Goal: Find specific page/section: Find specific page/section

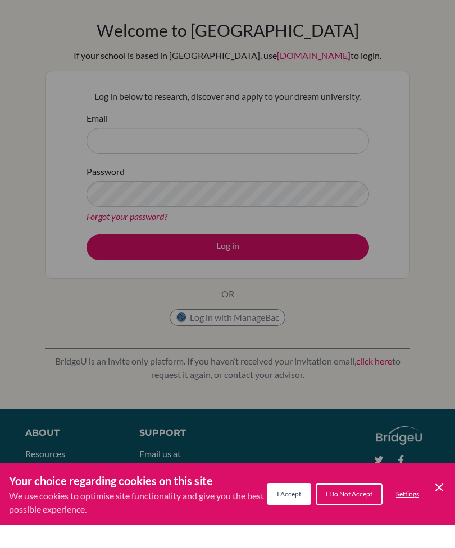
scroll to position [12, 0]
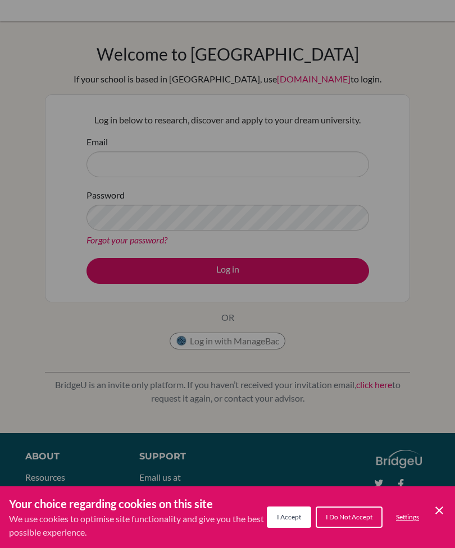
click at [186, 164] on div "Cookie Preferences" at bounding box center [227, 274] width 455 height 548
click at [92, 160] on div "Cookie Preferences" at bounding box center [227, 274] width 455 height 548
click at [253, 154] on div "Cookie Preferences" at bounding box center [227, 274] width 455 height 548
click at [300, 181] on div "Cookie Preferences" at bounding box center [227, 274] width 455 height 548
click at [285, 521] on span "I Accept" at bounding box center [289, 517] width 24 height 8
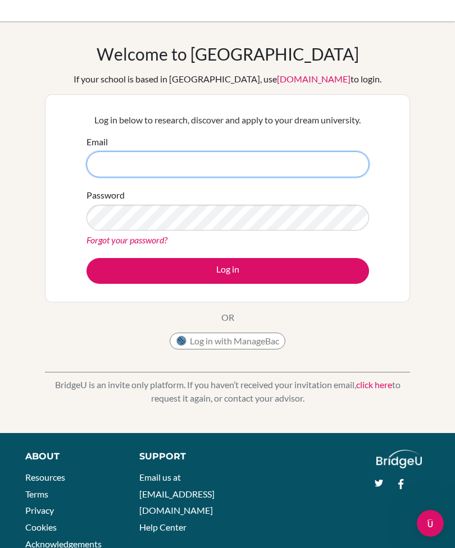
click at [140, 168] on input "Email" at bounding box center [227, 165] width 282 height 26
type input "jennifer.ponce@sisschools.org"
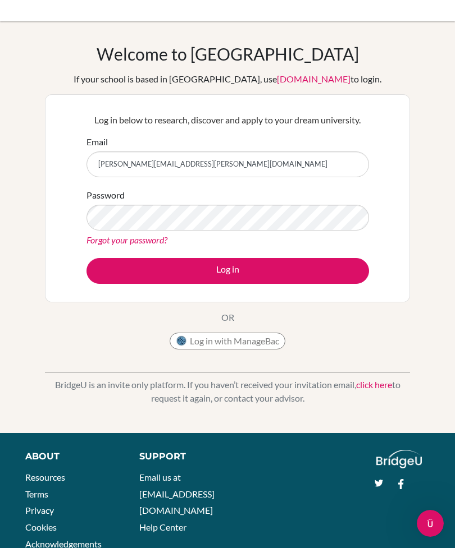
click at [193, 271] on button "Log in" at bounding box center [227, 271] width 282 height 26
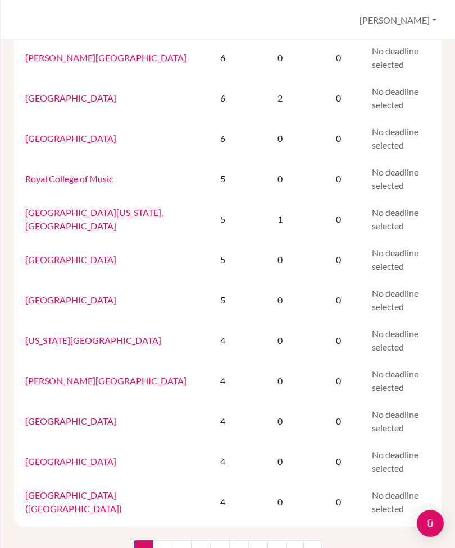
scroll to position [36, 0]
click at [165, 540] on link "2" at bounding box center [163, 550] width 20 height 21
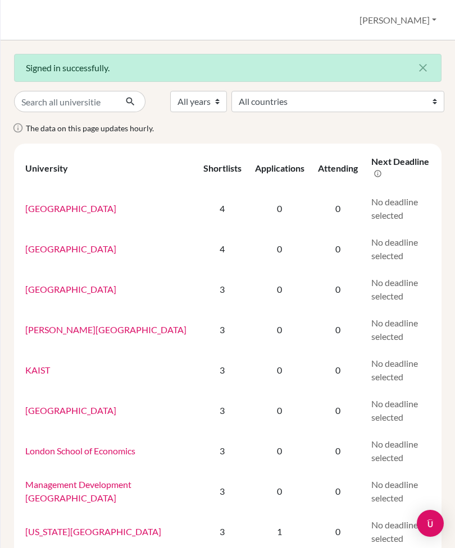
click at [412, 21] on button "[PERSON_NAME]" at bounding box center [397, 20] width 87 height 21
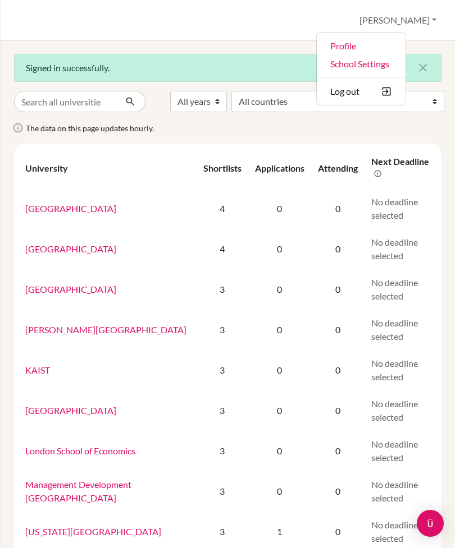
click at [374, 38] on link "Profile" at bounding box center [360, 46] width 89 height 18
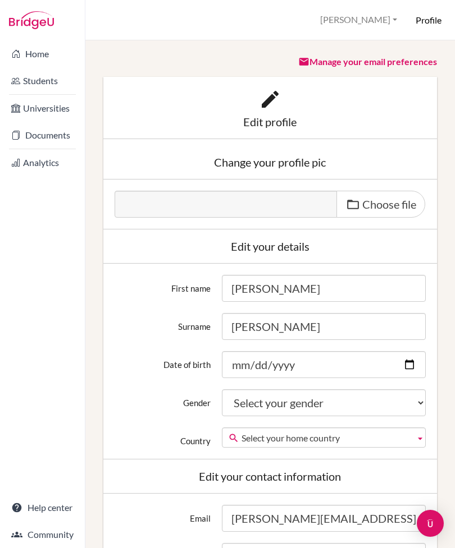
click at [36, 51] on link "Home" at bounding box center [42, 54] width 80 height 22
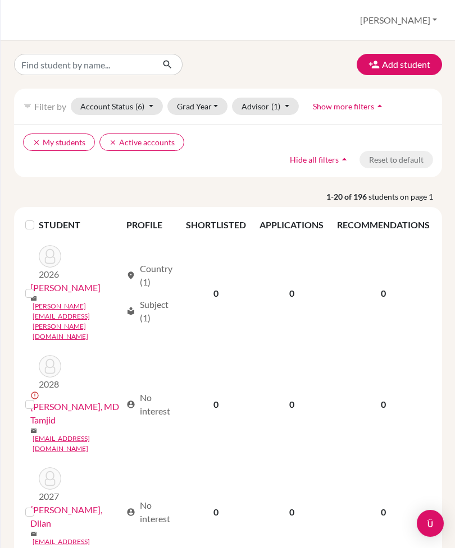
click at [143, 105] on span "(6)" at bounding box center [139, 107] width 9 height 10
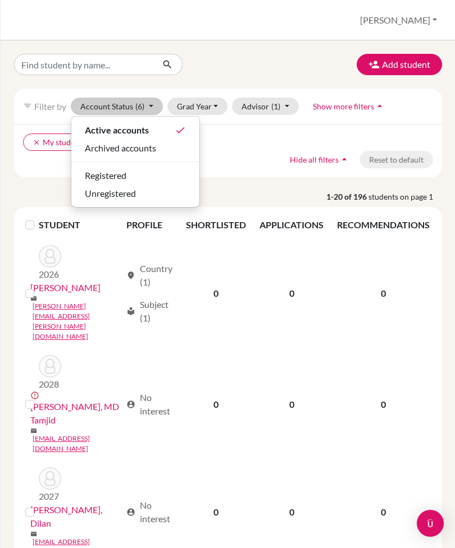
click at [101, 170] on span "Registered" at bounding box center [106, 175] width 42 height 13
